Goal: Navigation & Orientation: Find specific page/section

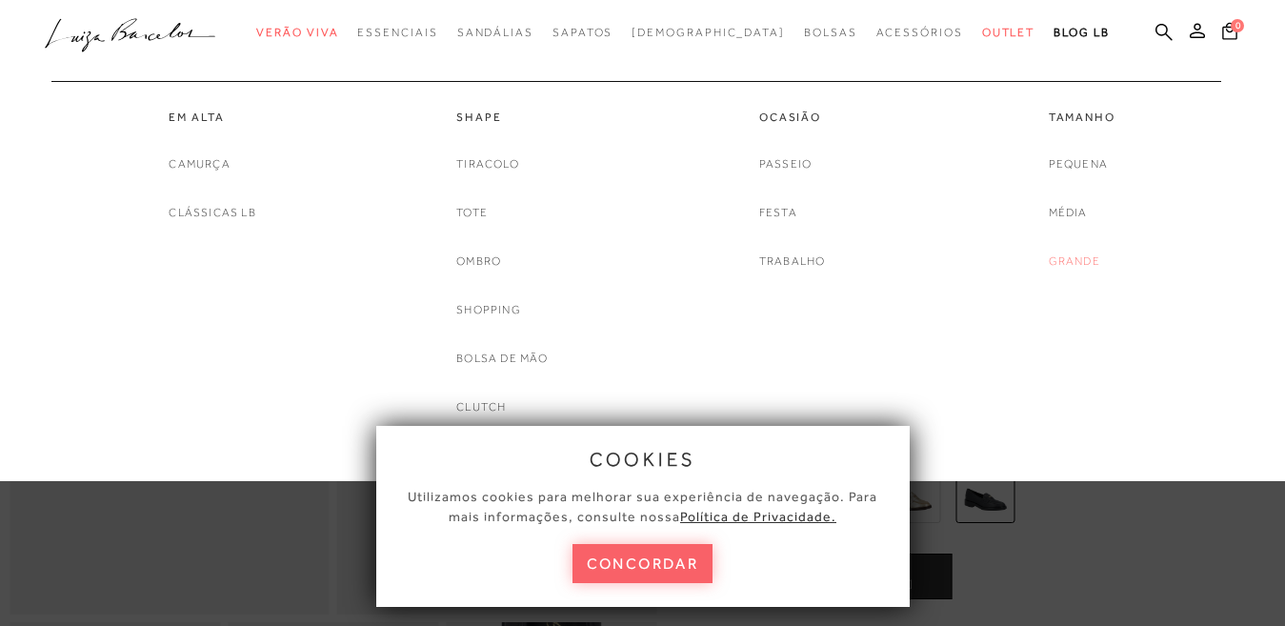
click at [1064, 264] on link "Grande" at bounding box center [1074, 261] width 51 height 20
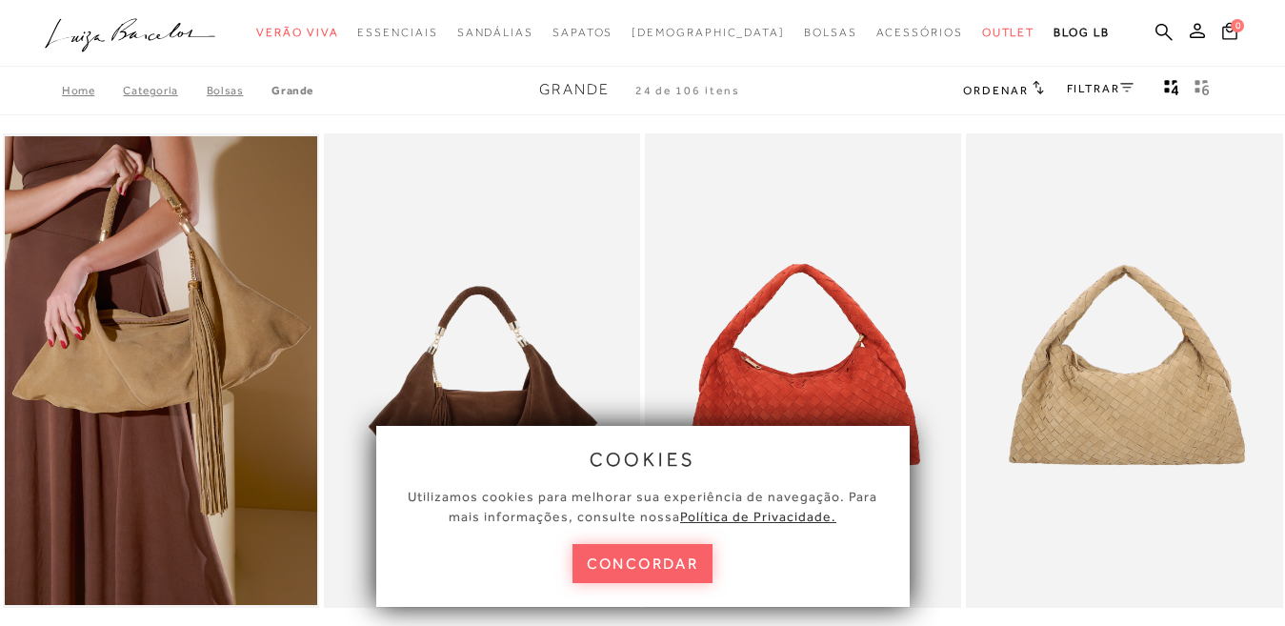
scroll to position [95, 0]
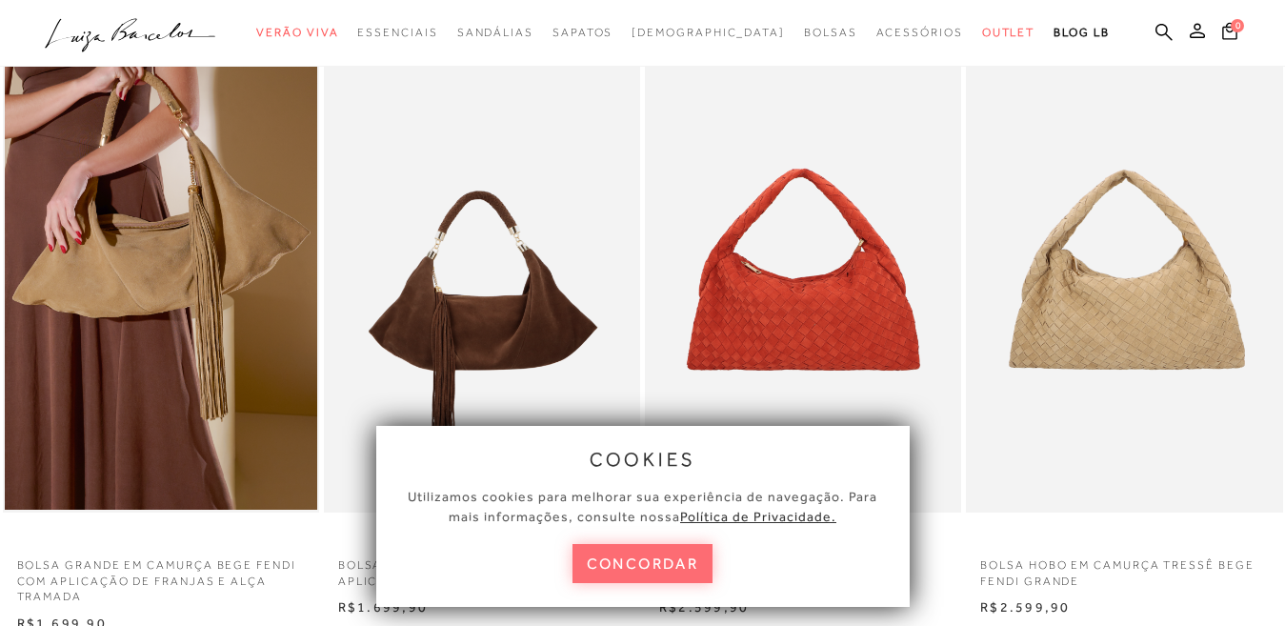
click at [691, 567] on button "concordar" at bounding box center [643, 563] width 141 height 39
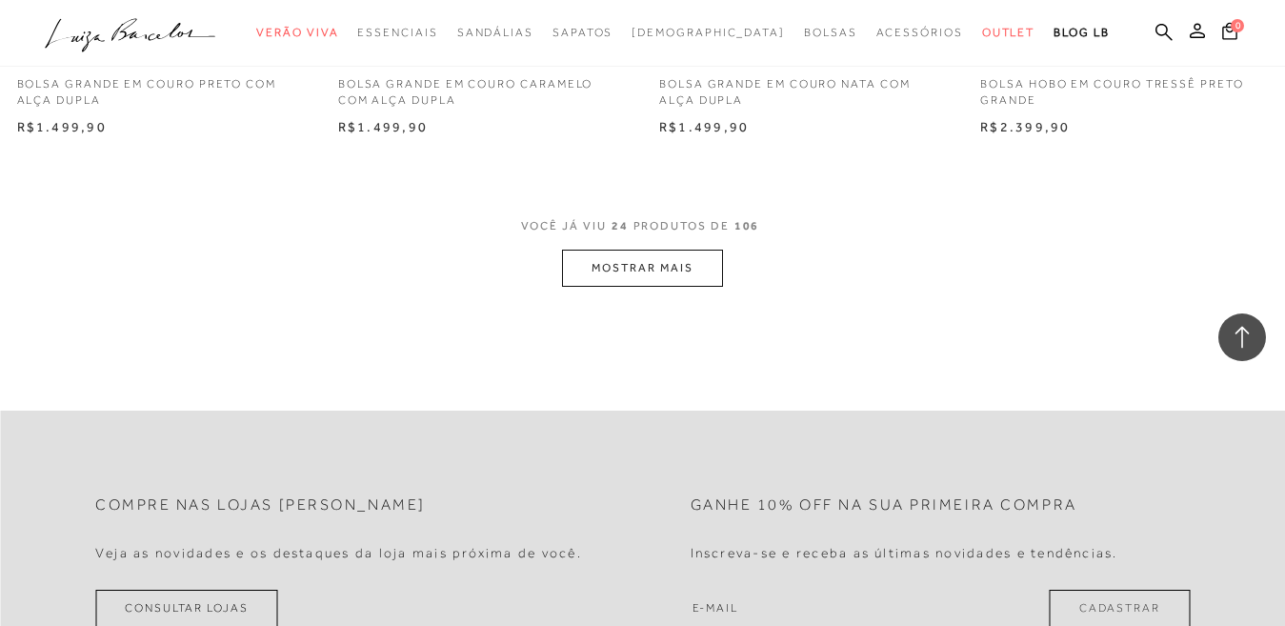
scroll to position [3620, 0]
click at [633, 276] on button "MOSTRAR MAIS" at bounding box center [642, 266] width 160 height 37
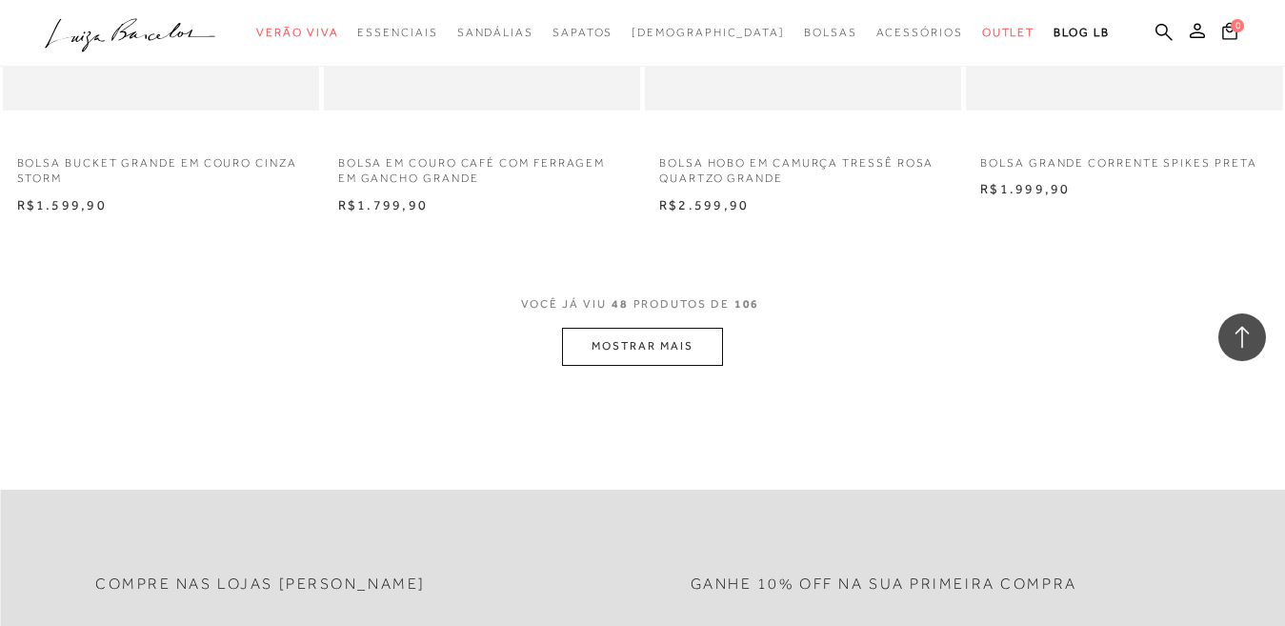
scroll to position [7240, 0]
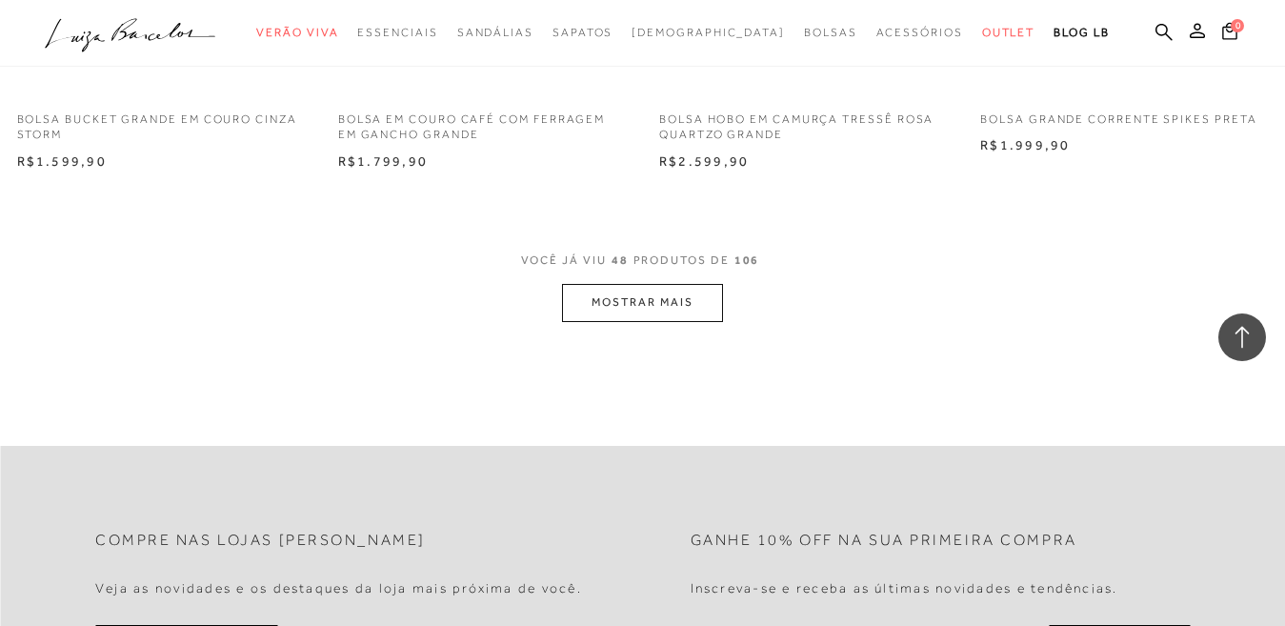
click at [592, 318] on button "MOSTRAR MAIS" at bounding box center [642, 302] width 160 height 37
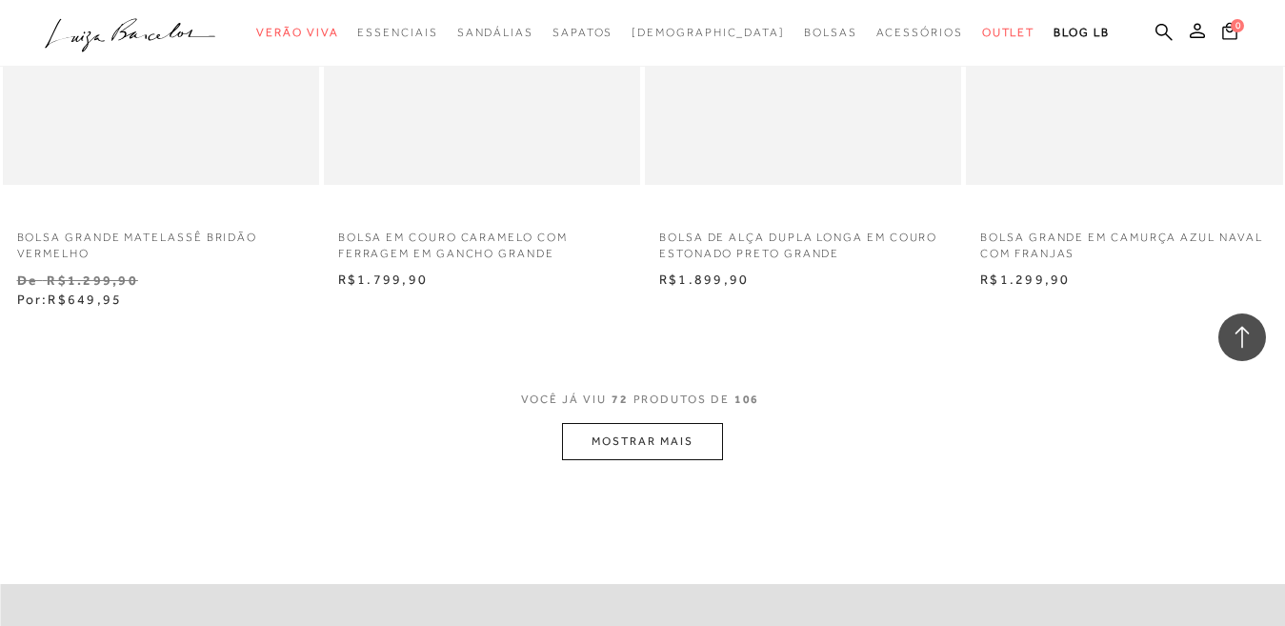
scroll to position [10765, 0]
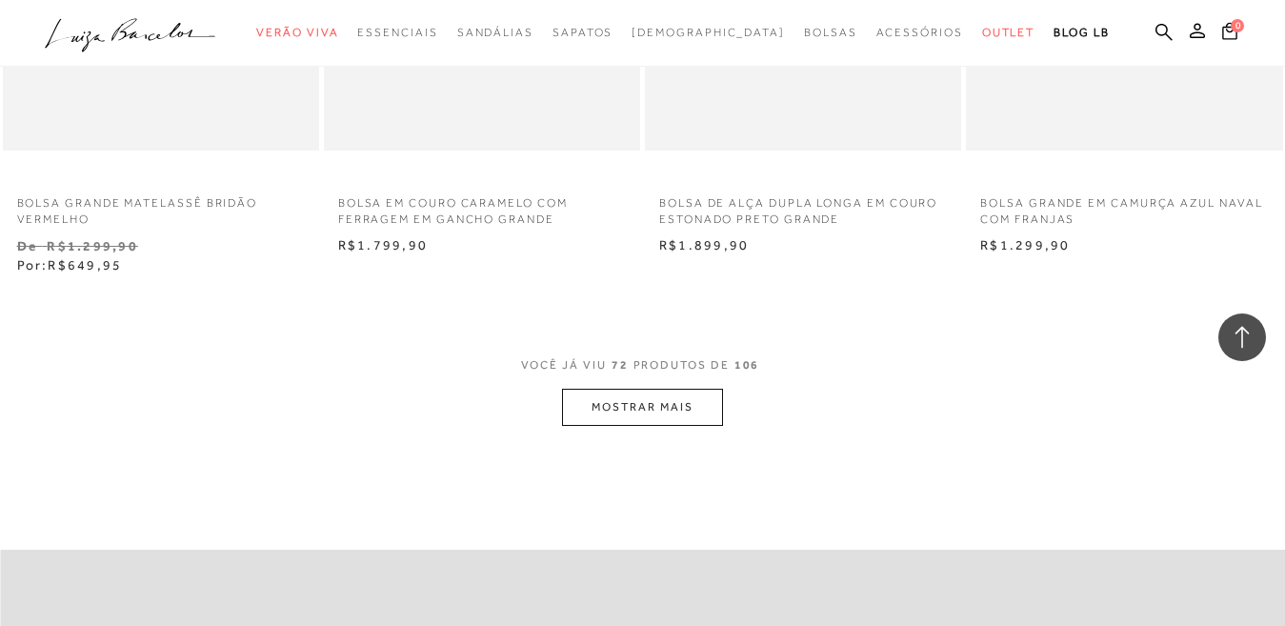
click at [682, 412] on button "MOSTRAR MAIS" at bounding box center [642, 407] width 160 height 37
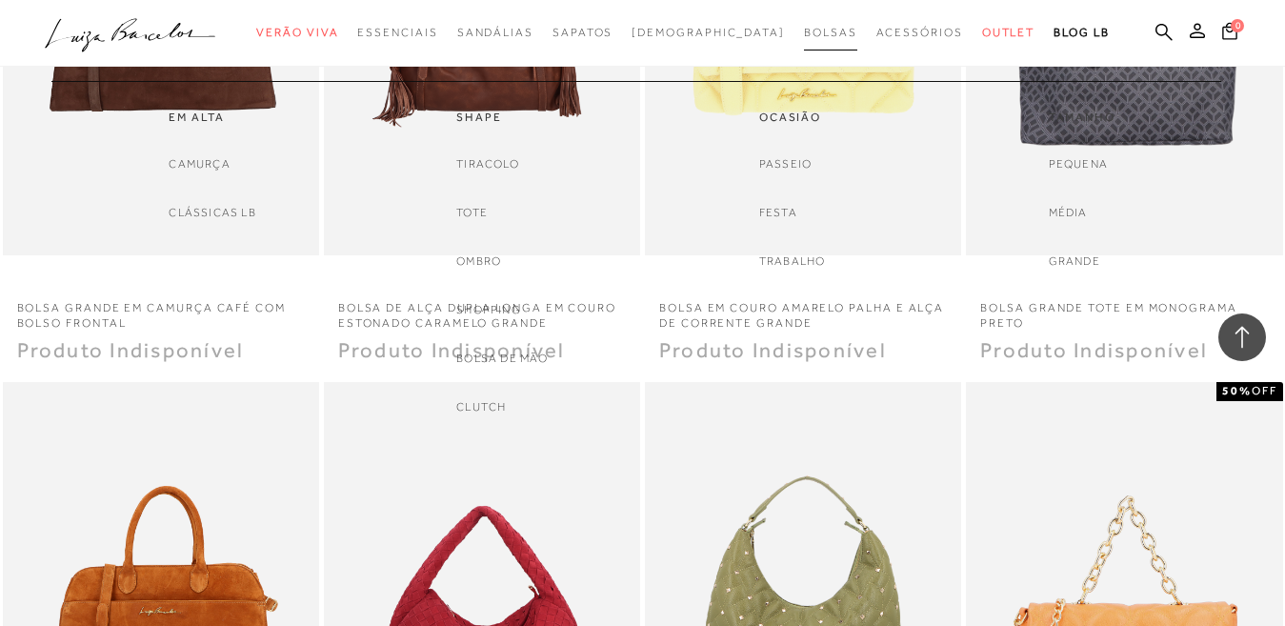
scroll to position [12384, 0]
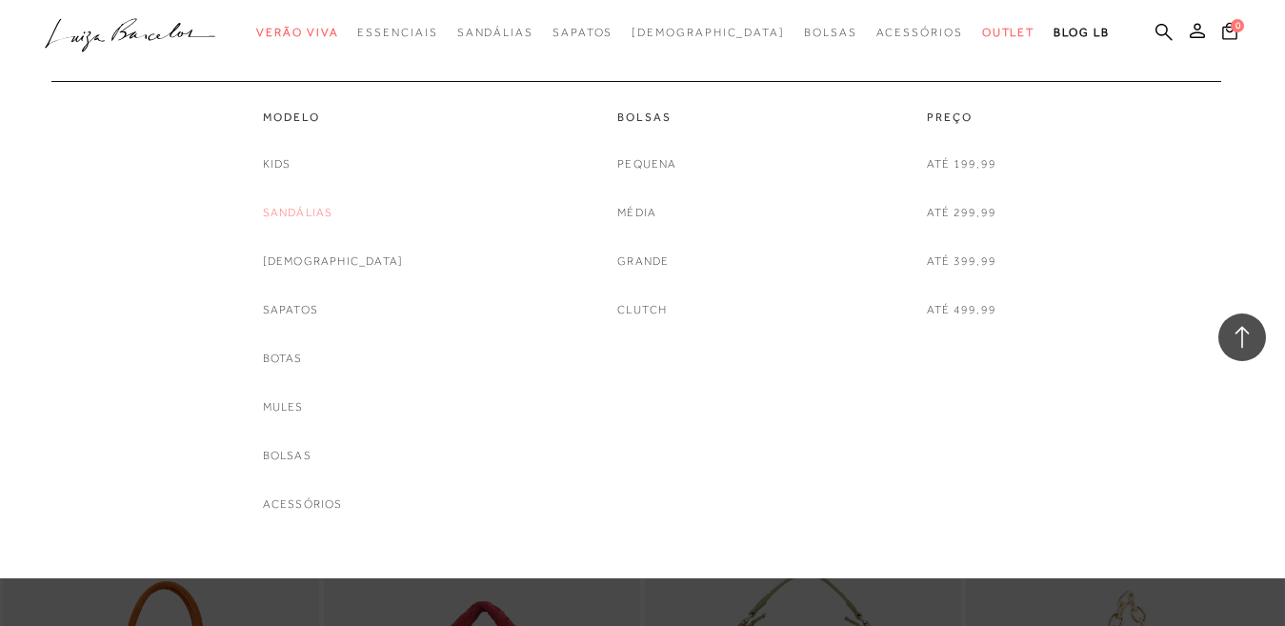
click at [333, 218] on link "Sandálias" at bounding box center [298, 213] width 70 height 20
